Goal: Task Accomplishment & Management: Use online tool/utility

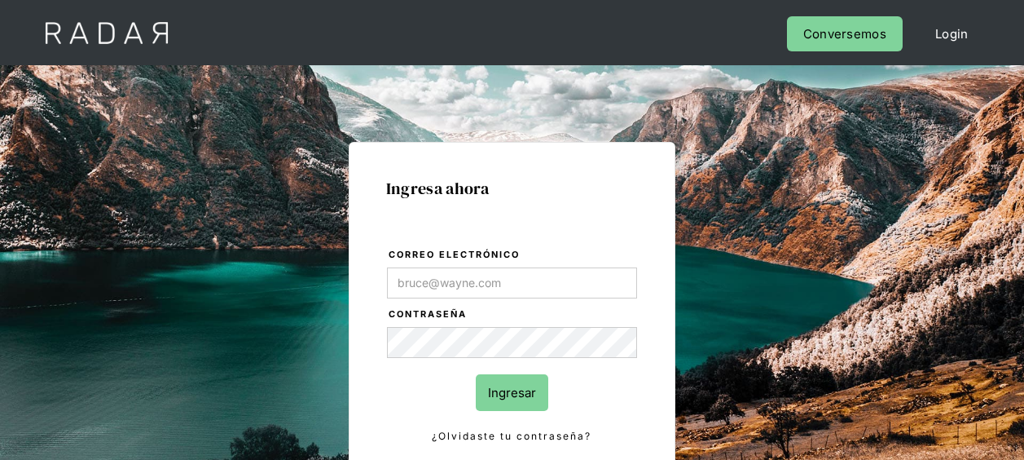
scroll to position [163, 0]
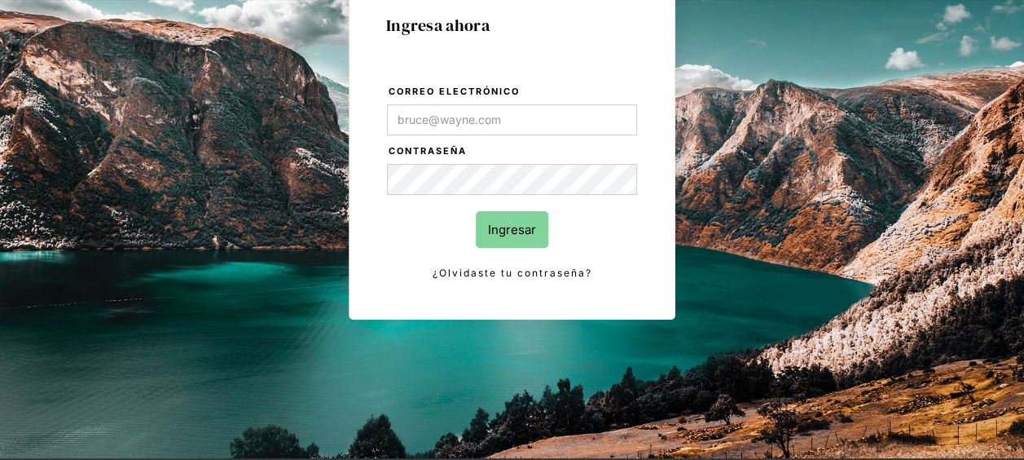
type input "[EMAIL_ADDRESS][DOMAIN_NAME]"
click at [526, 233] on input "Ingresar" at bounding box center [512, 229] width 73 height 37
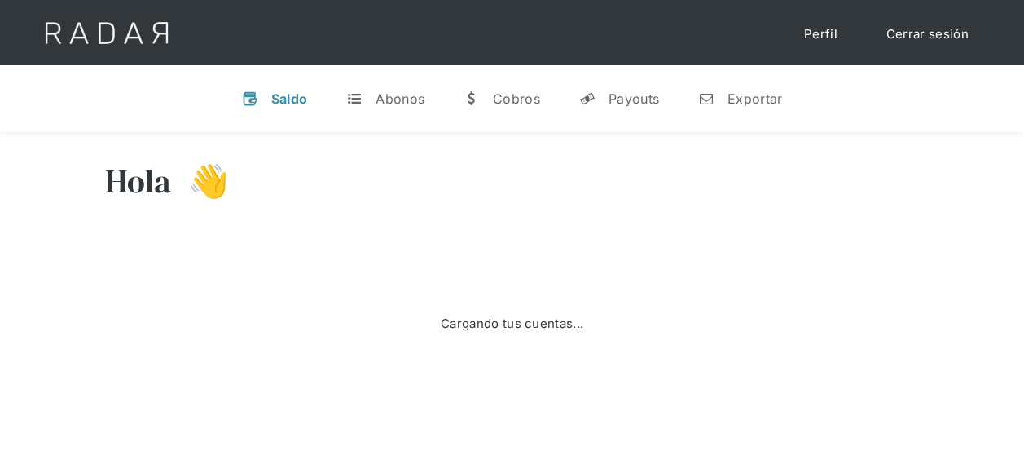
type input "[DATE]"
click at [736, 103] on div "Exportar" at bounding box center [755, 98] width 55 height 16
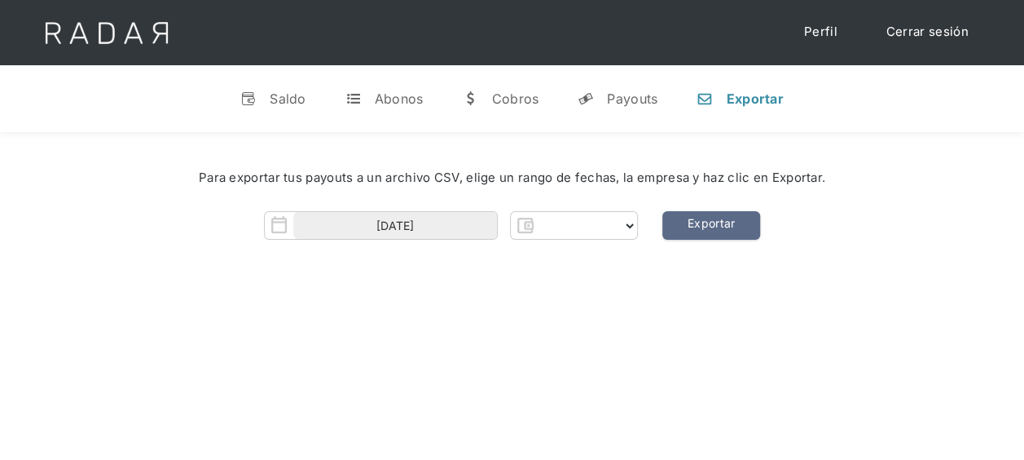
click at [575, 49] on div "Cerrar sesión Perfil" at bounding box center [513, 32] width 978 height 65
select select "pagsmile"
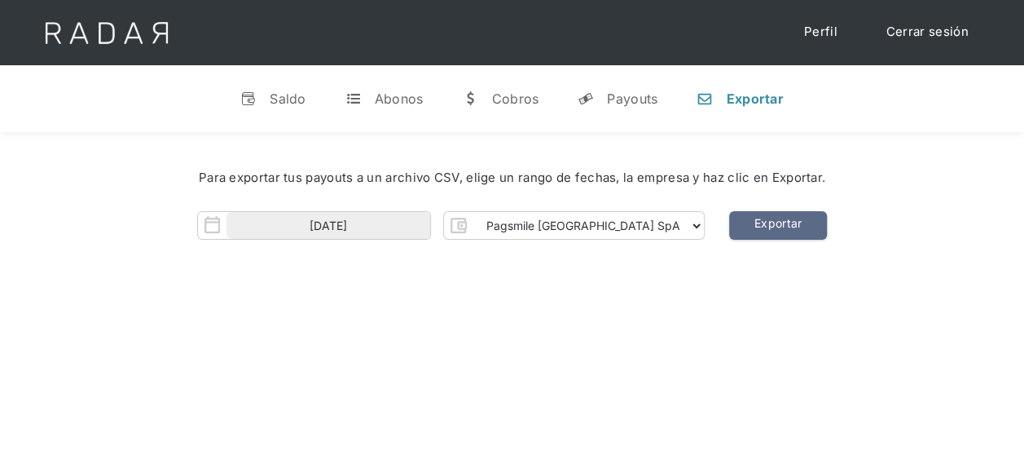
click at [947, 231] on div "01-09-2025 Pagsmile Chile SpA Thank you! Your submission has been received! Oop…" at bounding box center [511, 225] width 975 height 29
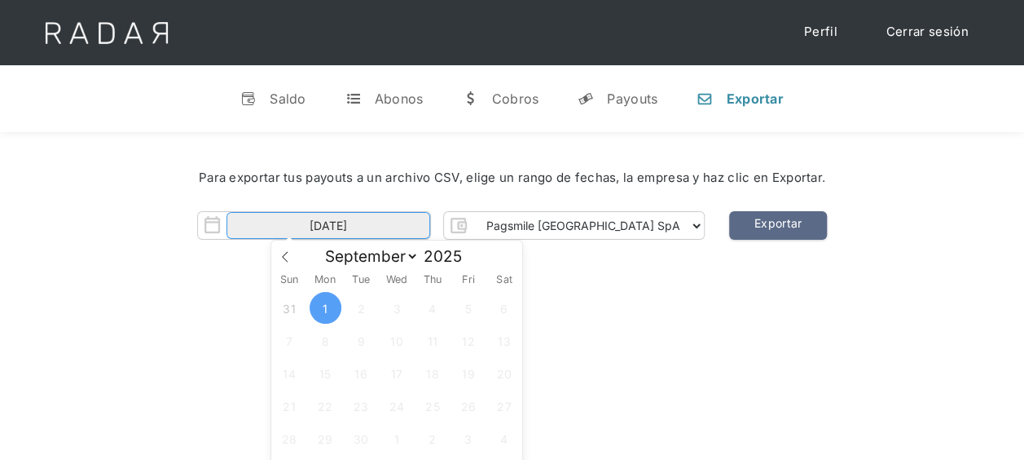
click at [399, 217] on input "01-09-2025" at bounding box center [329, 225] width 204 height 27
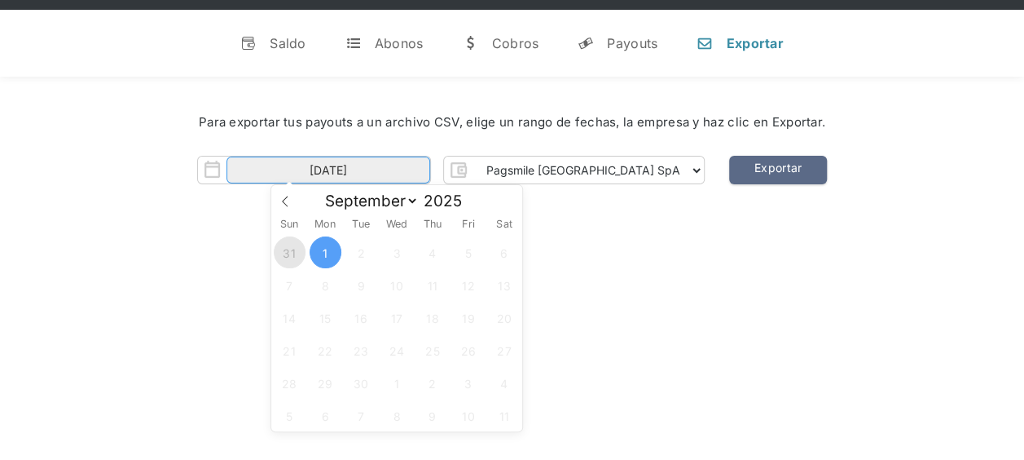
scroll to position [81, 0]
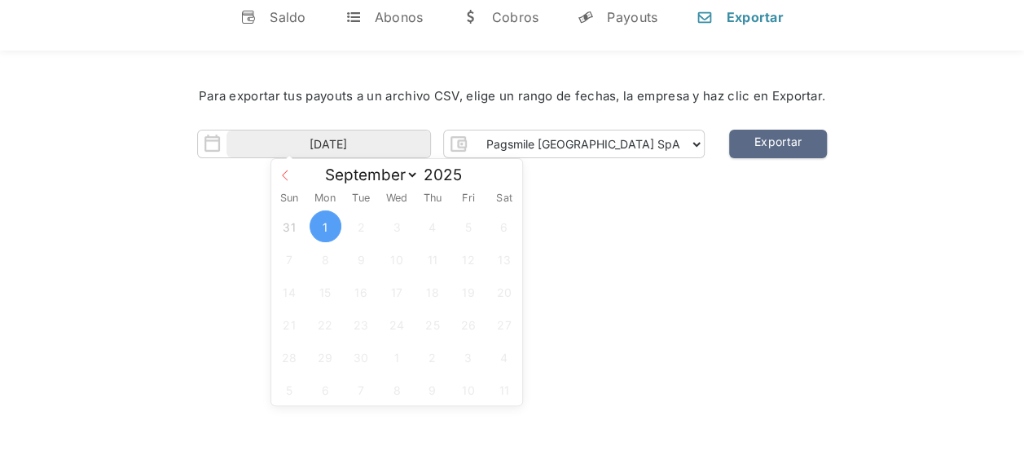
click at [289, 178] on icon at bounding box center [285, 175] width 11 height 11
select select "7"
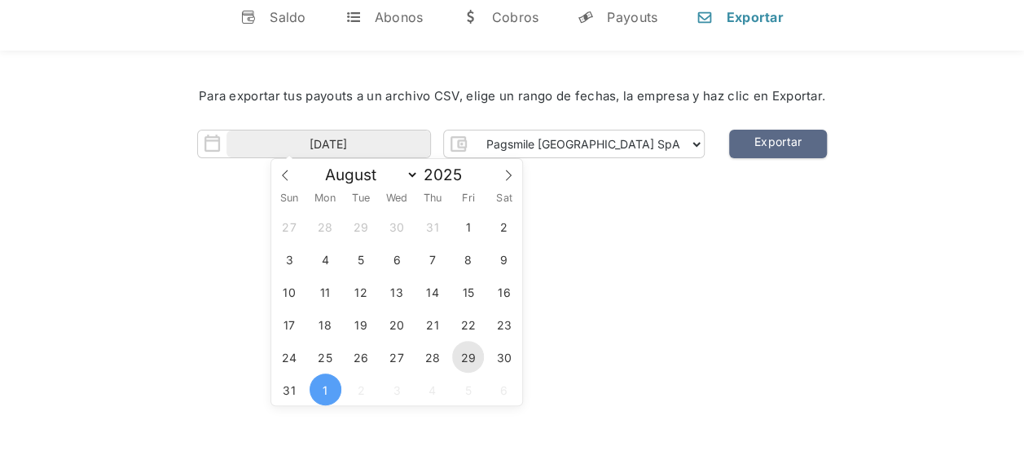
click at [456, 362] on span "29" at bounding box center [468, 357] width 32 height 32
click at [285, 385] on span "31" at bounding box center [290, 389] width 32 height 32
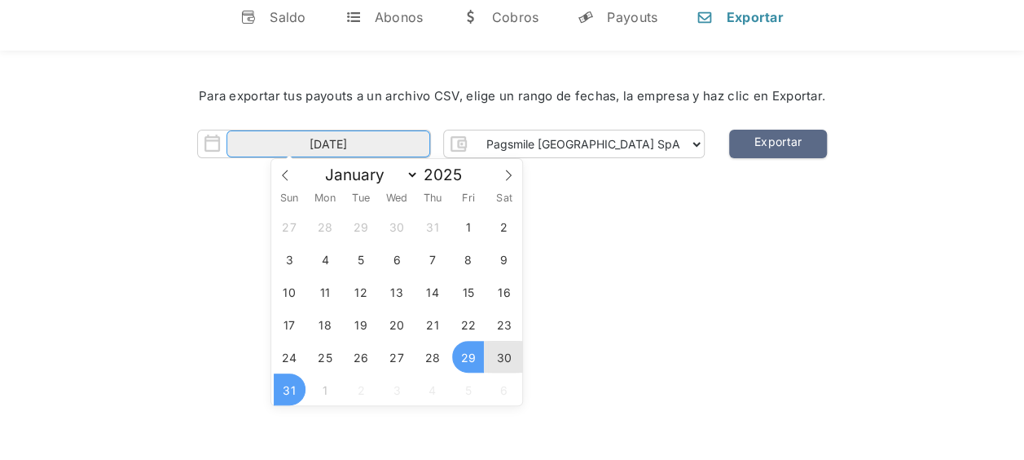
type input "29-08-2025 to 31-08-2025"
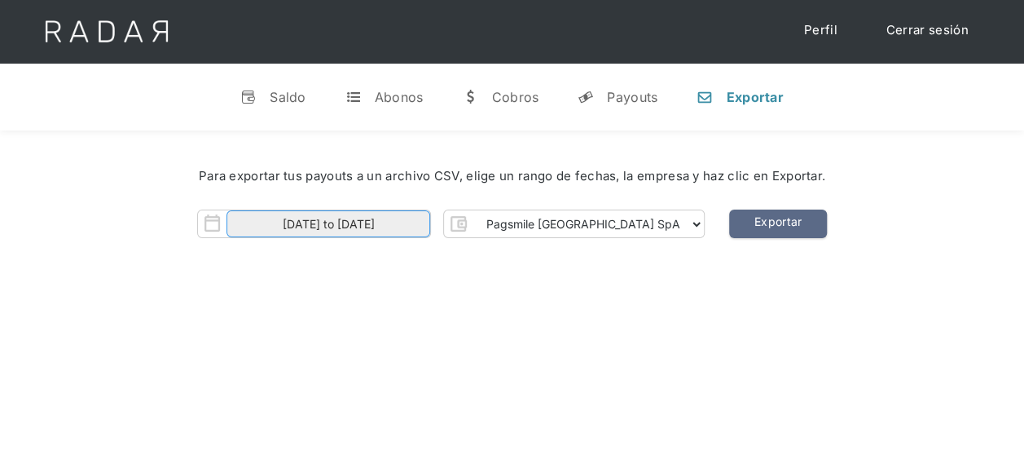
scroll to position [0, 0]
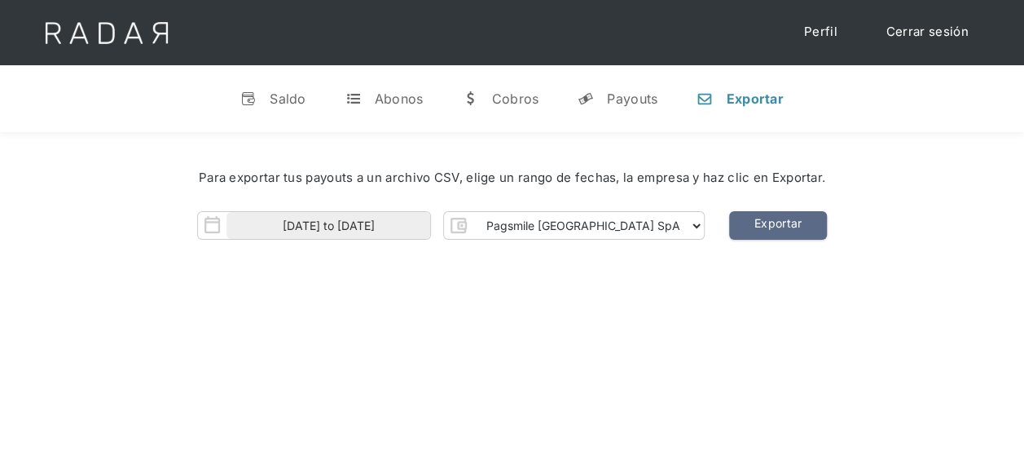
click at [742, 312] on div "Hola Meng 👋 Cargando tus cuentas... Nombre de la empresa • Conectada • Desconec…" at bounding box center [512, 362] width 1024 height 460
click at [730, 224] on link "Exportar" at bounding box center [778, 225] width 98 height 29
